Goal: Information Seeking & Learning: Get advice/opinions

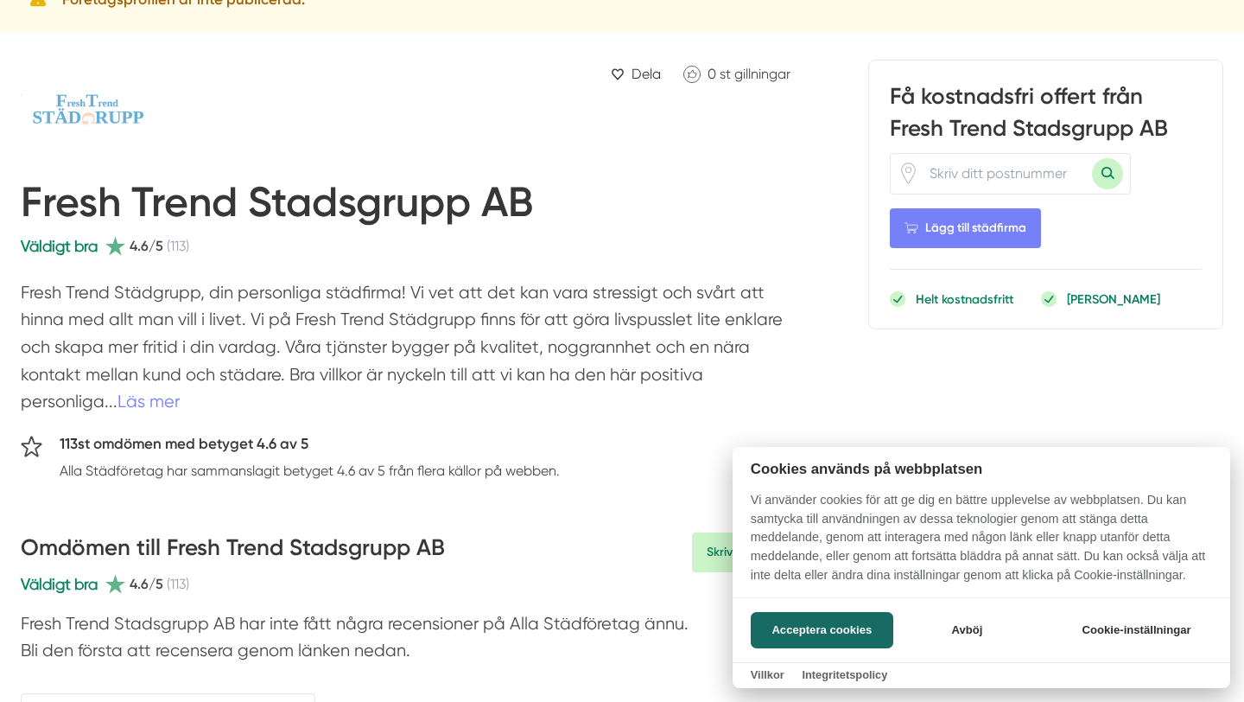
scroll to position [108, 0]
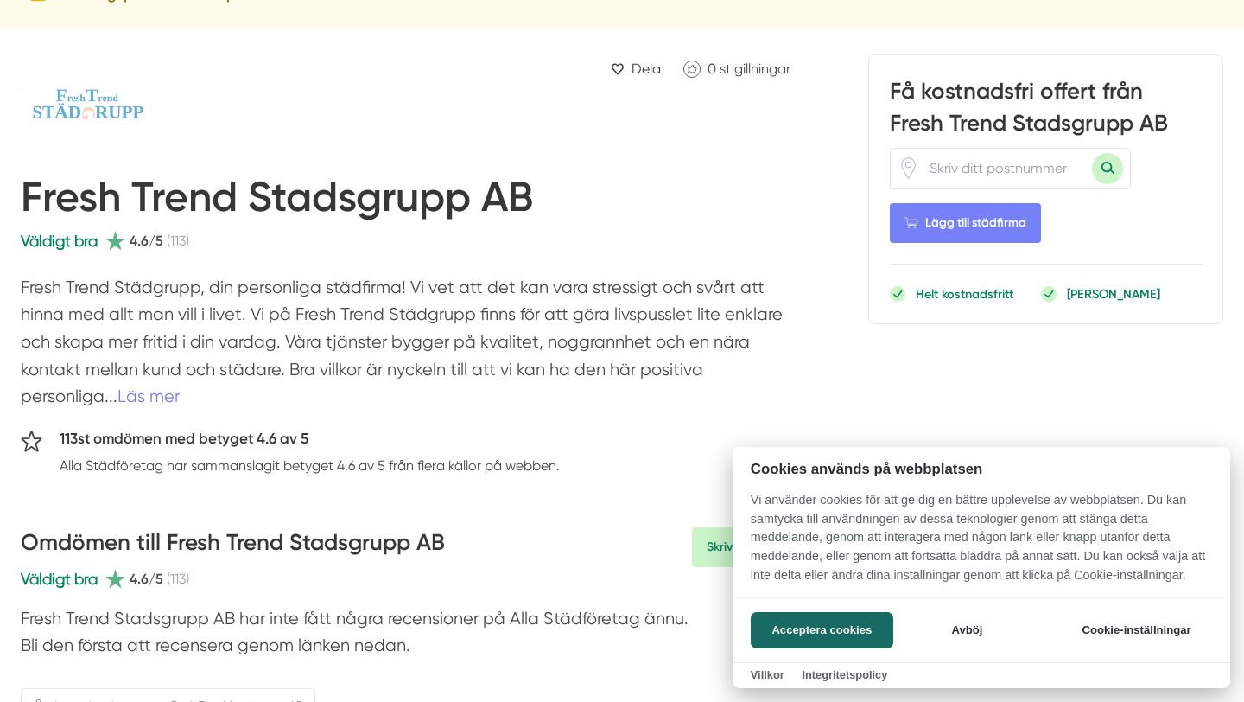
click at [180, 245] on div at bounding box center [622, 351] width 1244 height 702
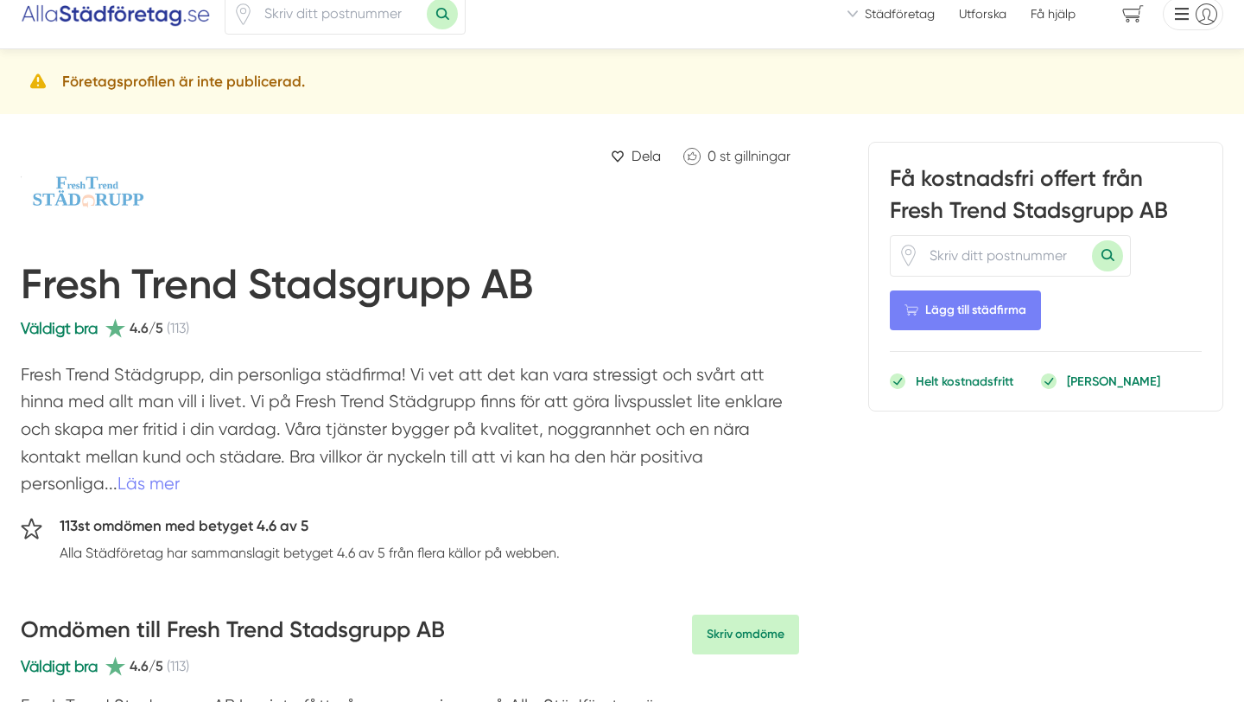
scroll to position [0, 0]
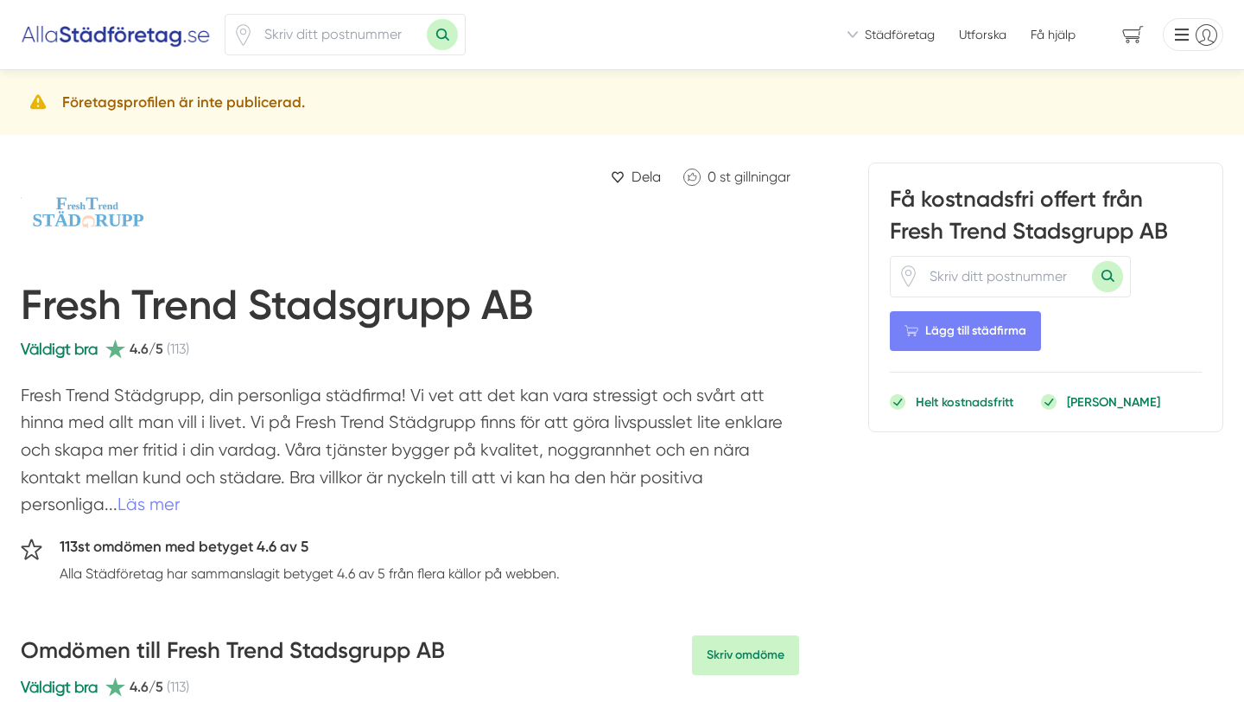
click at [181, 351] on span "(113)" at bounding box center [178, 349] width 22 height 22
click at [200, 549] on h5 "113st omdömen med betyget 4.6 av 5" at bounding box center [310, 549] width 500 height 28
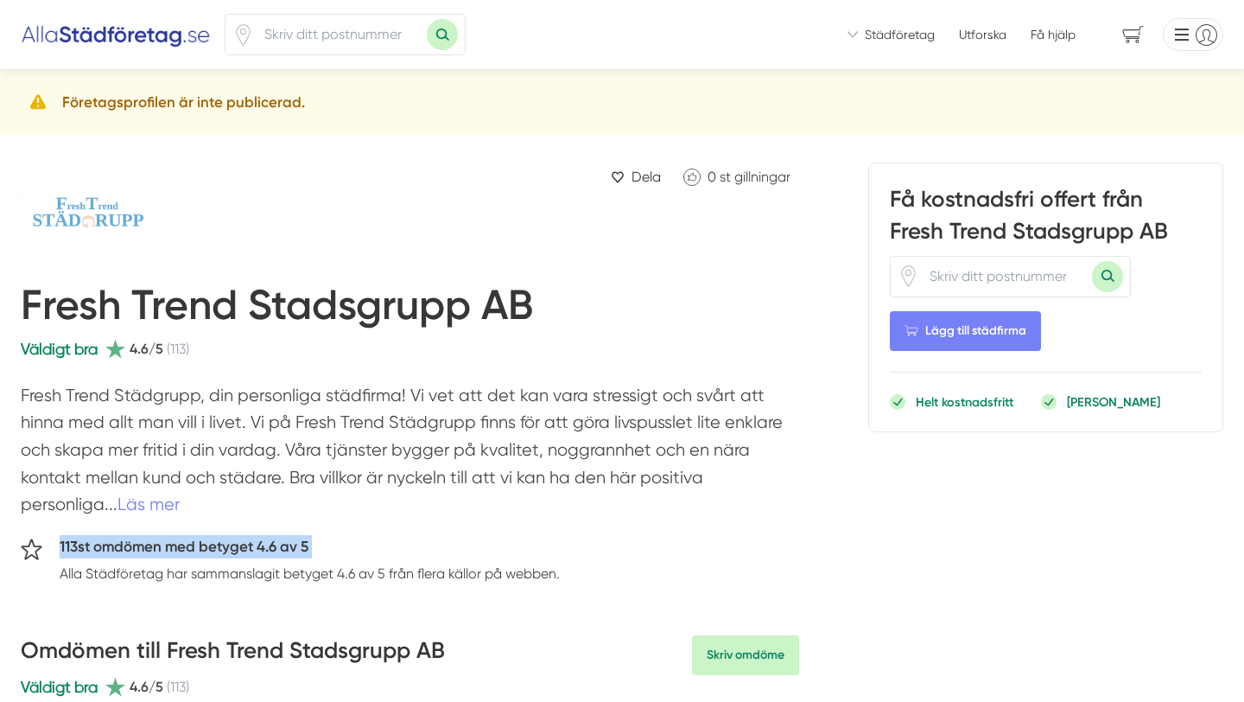
click at [200, 549] on h5 "113st omdömen med betyget 4.6 av 5" at bounding box center [310, 549] width 500 height 28
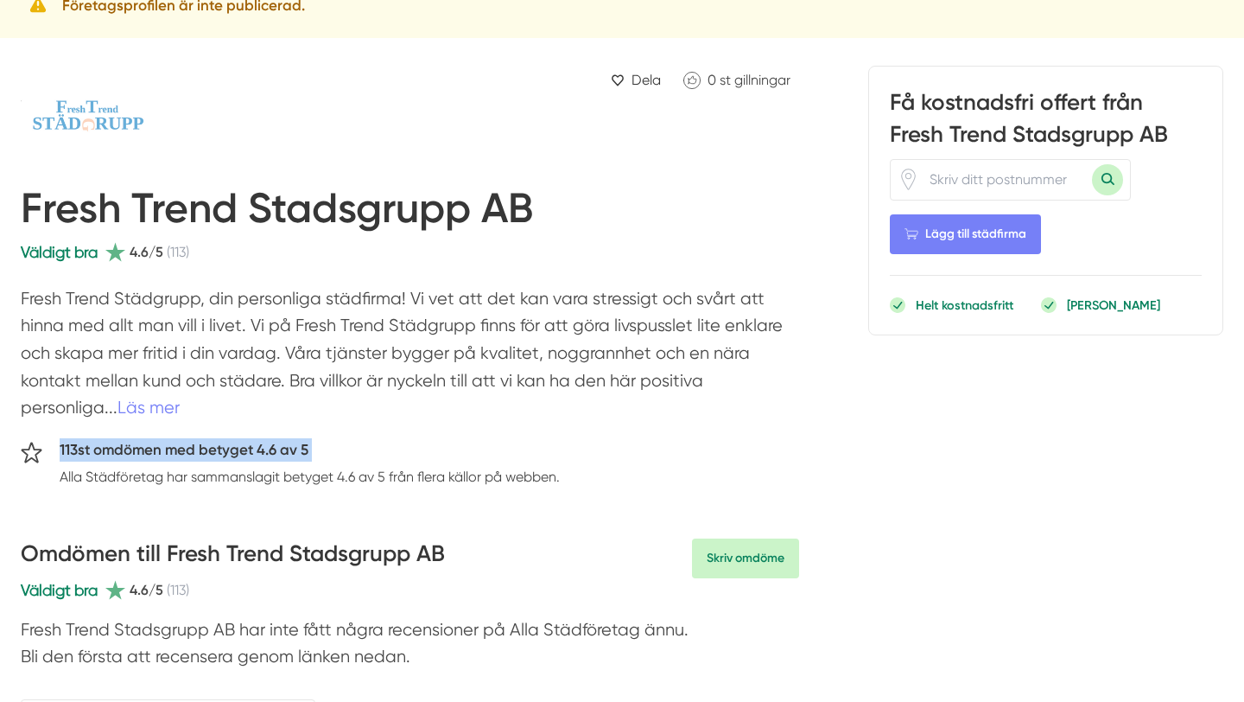
scroll to position [101, 0]
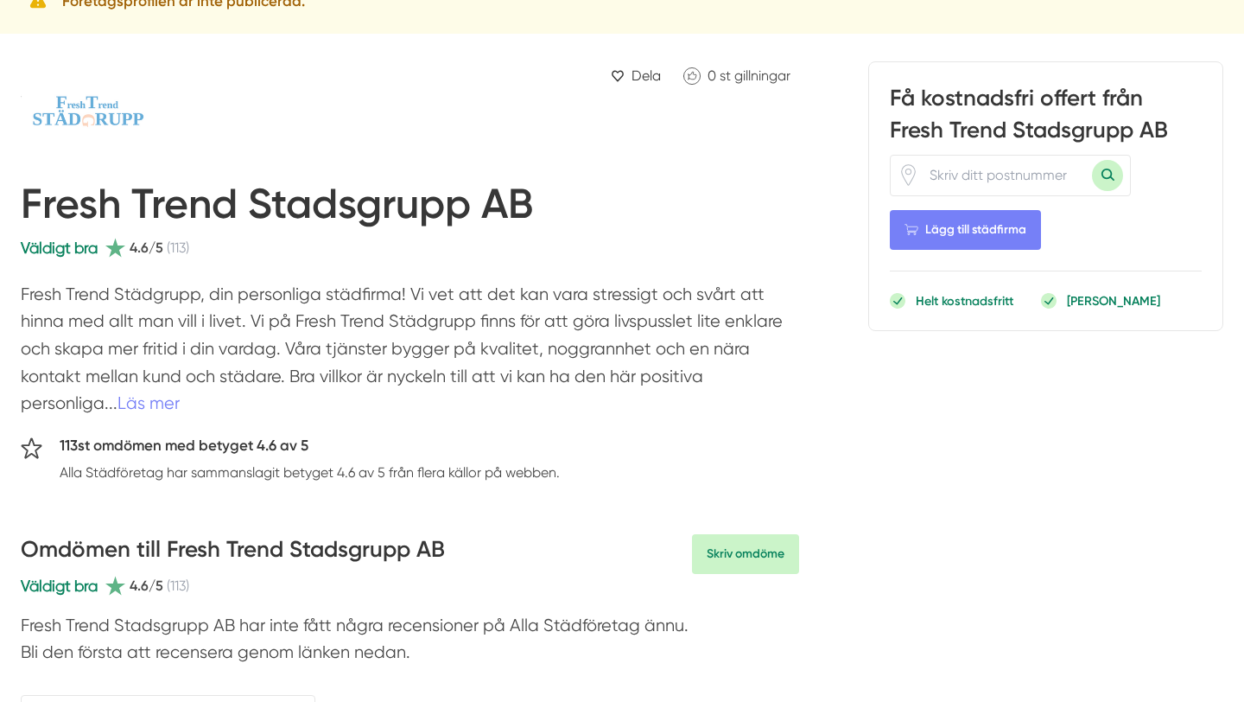
click at [199, 474] on p "Alla Städföretag har sammanslagit betyget 4.6 av 5 från flera källor på webben." at bounding box center [310, 472] width 500 height 22
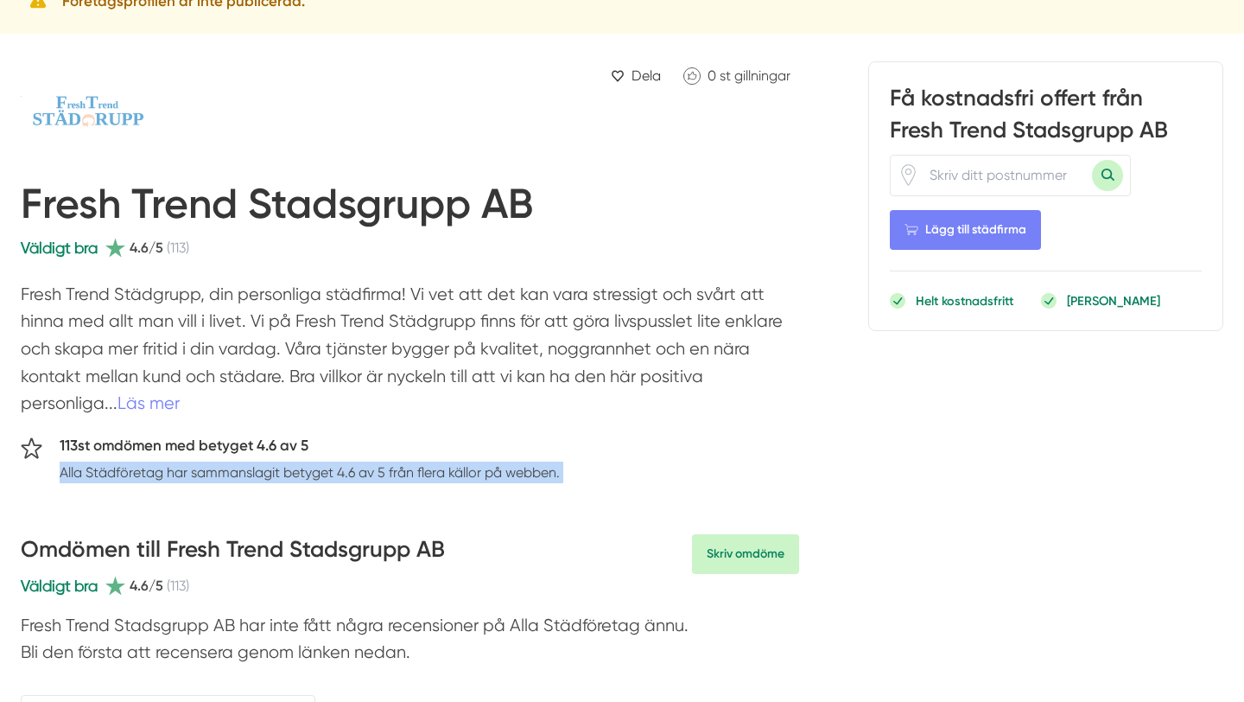
click at [199, 474] on p "Alla Städföretag har sammanslagit betyget 4.6 av 5 från flera källor på webben." at bounding box center [310, 472] width 500 height 22
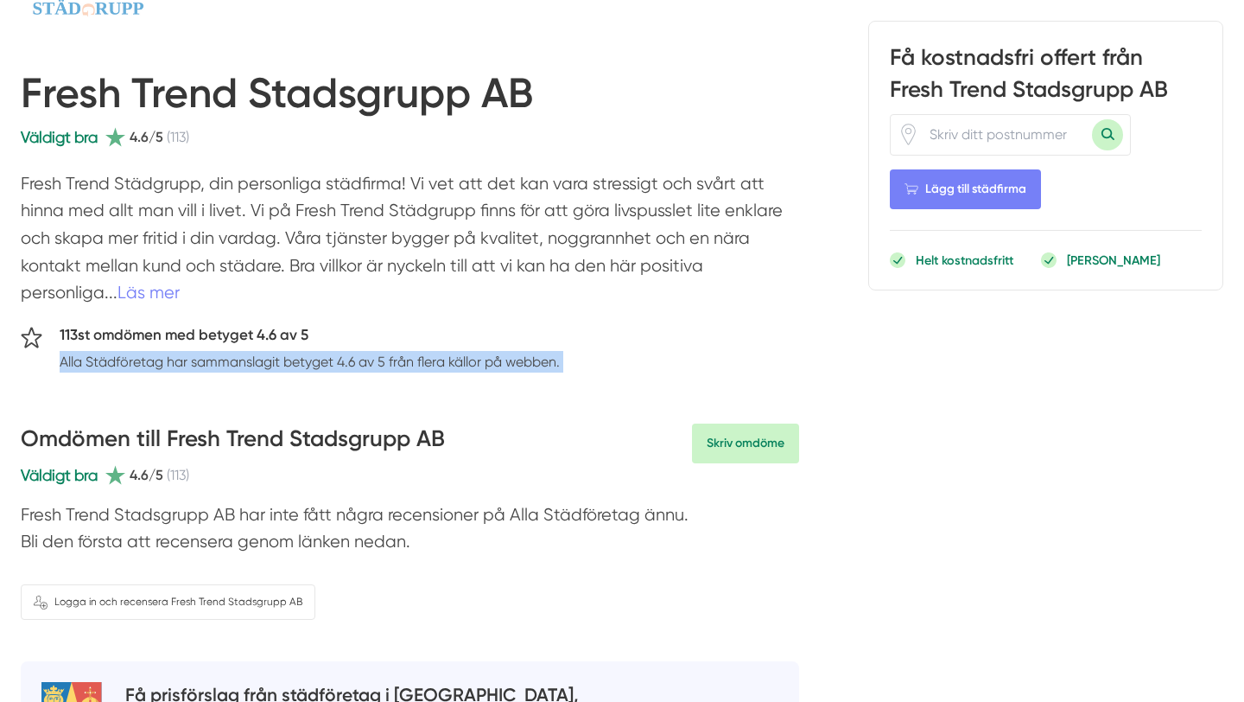
scroll to position [401, 0]
